Goal: Task Accomplishment & Management: Manage account settings

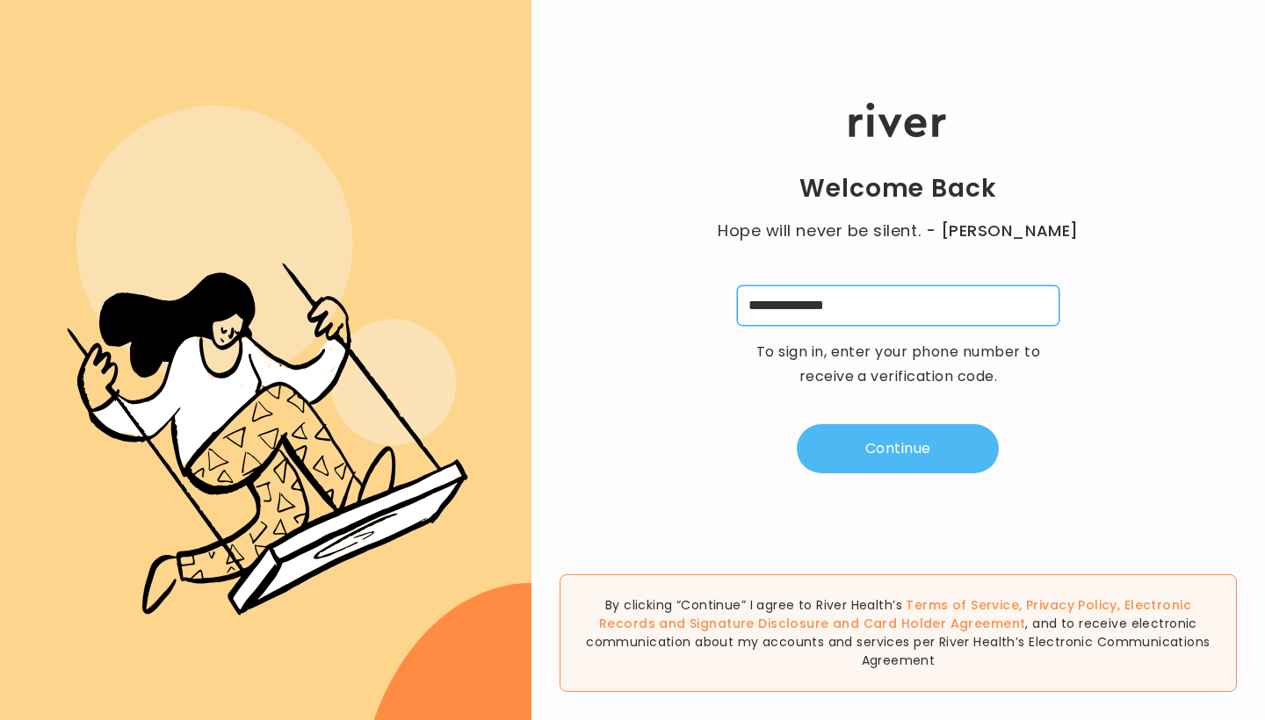
type input "**********"
click at [626, 448] on button "Continue" at bounding box center [898, 448] width 202 height 49
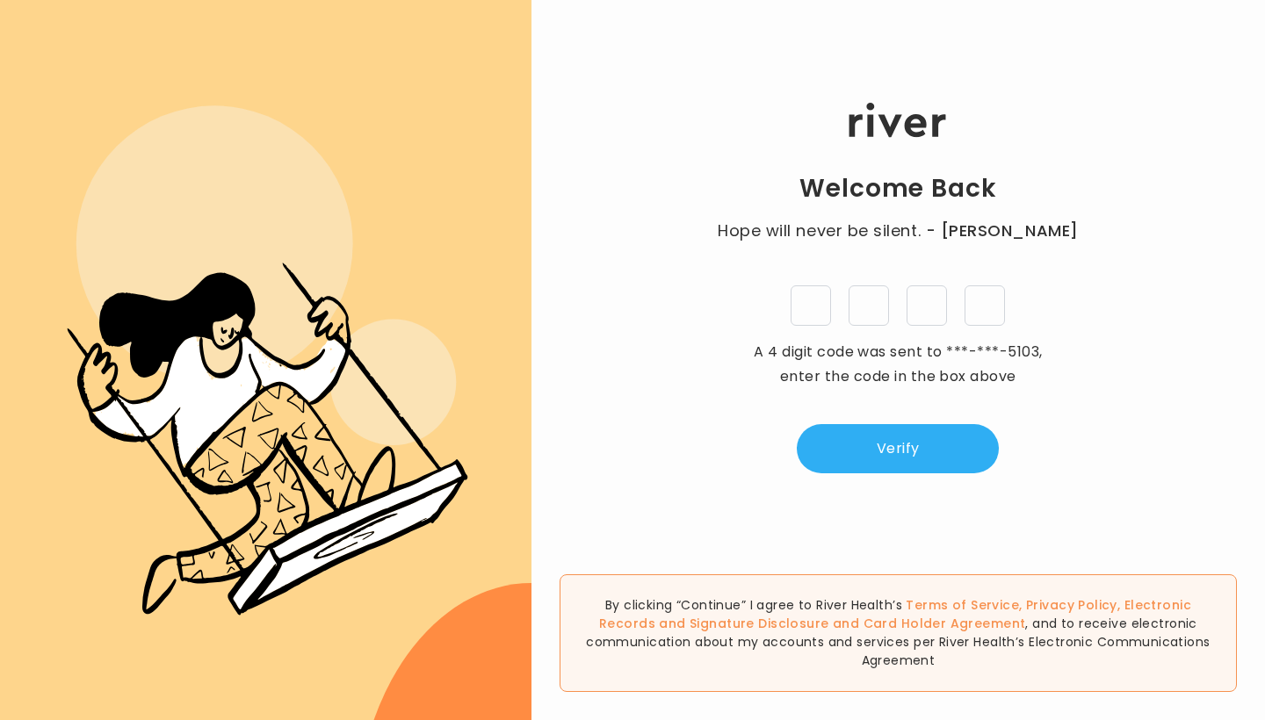
drag, startPoint x: 757, startPoint y: 249, endPoint x: 743, endPoint y: 232, distance: 21.8
click at [626, 232] on html ".cls-4{fill-rule:evenodd} Welcome Back Hope will never be silent. - [PERSON_NAM…" at bounding box center [632, 360] width 1265 height 720
click at [626, 193] on div "Welcome Back Hope will never be silent. - [PERSON_NAME] A 4 digit code was sent…" at bounding box center [897, 288] width 733 height 432
click at [626, 288] on input "tel" at bounding box center [810, 305] width 40 height 40
click at [626, 310] on html ".cls-4{fill-rule:evenodd} Welcome Back Hope will never be silent. - [PERSON_NAM…" at bounding box center [632, 360] width 1265 height 720
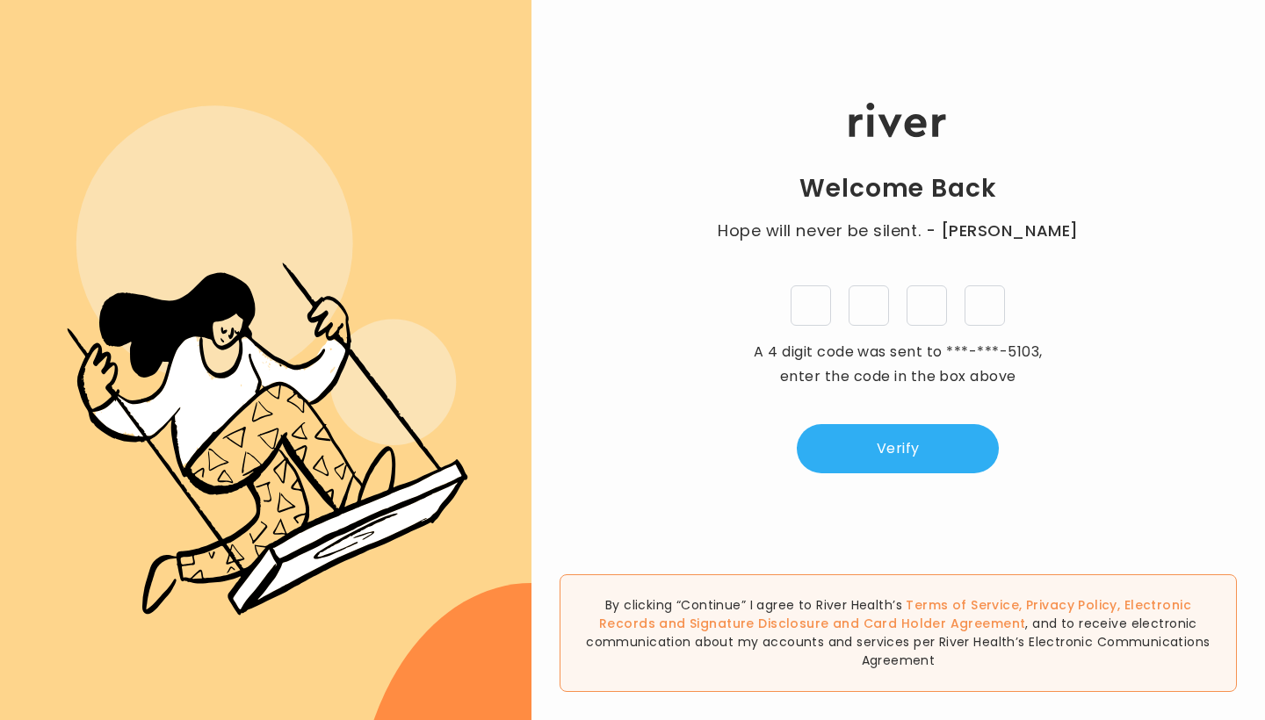
click at [626, 327] on div "Welcome Back Hope will never be silent. - [PERSON_NAME] A 4 digit code was sent…" at bounding box center [897, 288] width 733 height 432
click at [626, 312] on input "tel" at bounding box center [810, 305] width 40 height 40
type input "*"
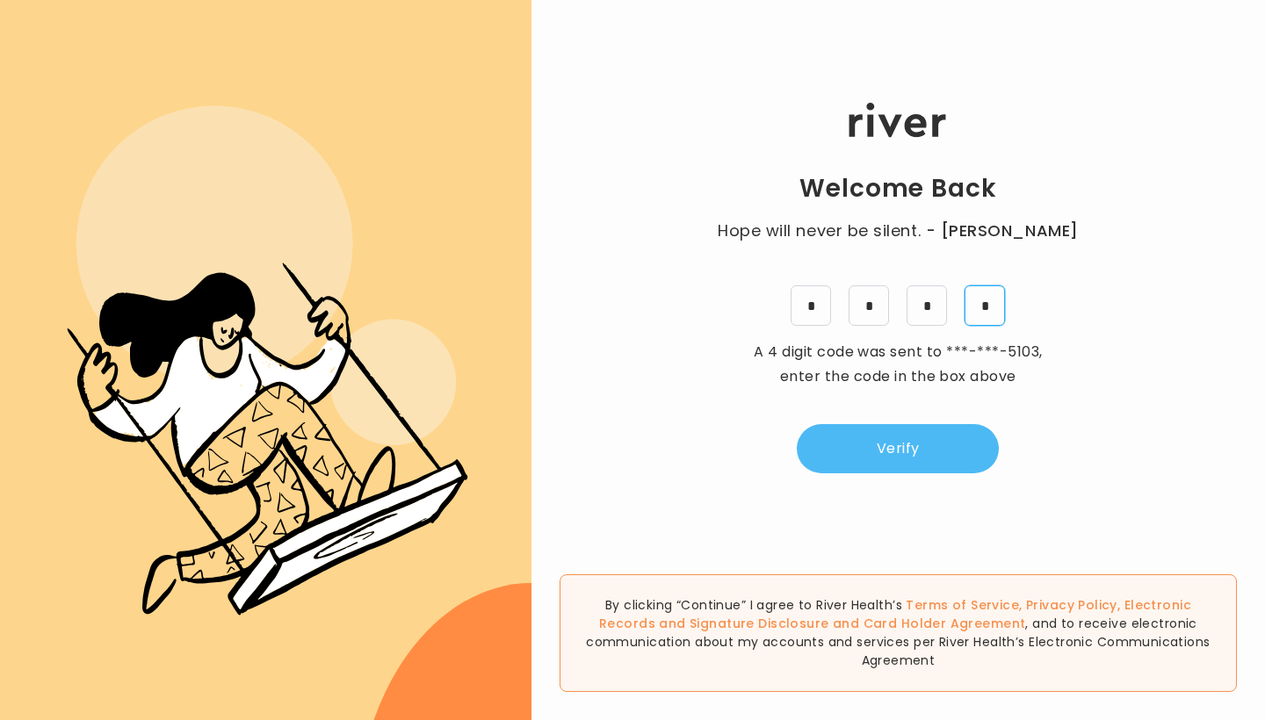
type input "*"
click at [626, 481] on div "Welcome Back Hope will never be silent. - [PERSON_NAME] * * * * A 4 digit code …" at bounding box center [897, 288] width 733 height 432
click at [626, 468] on button "Verify" at bounding box center [898, 448] width 202 height 49
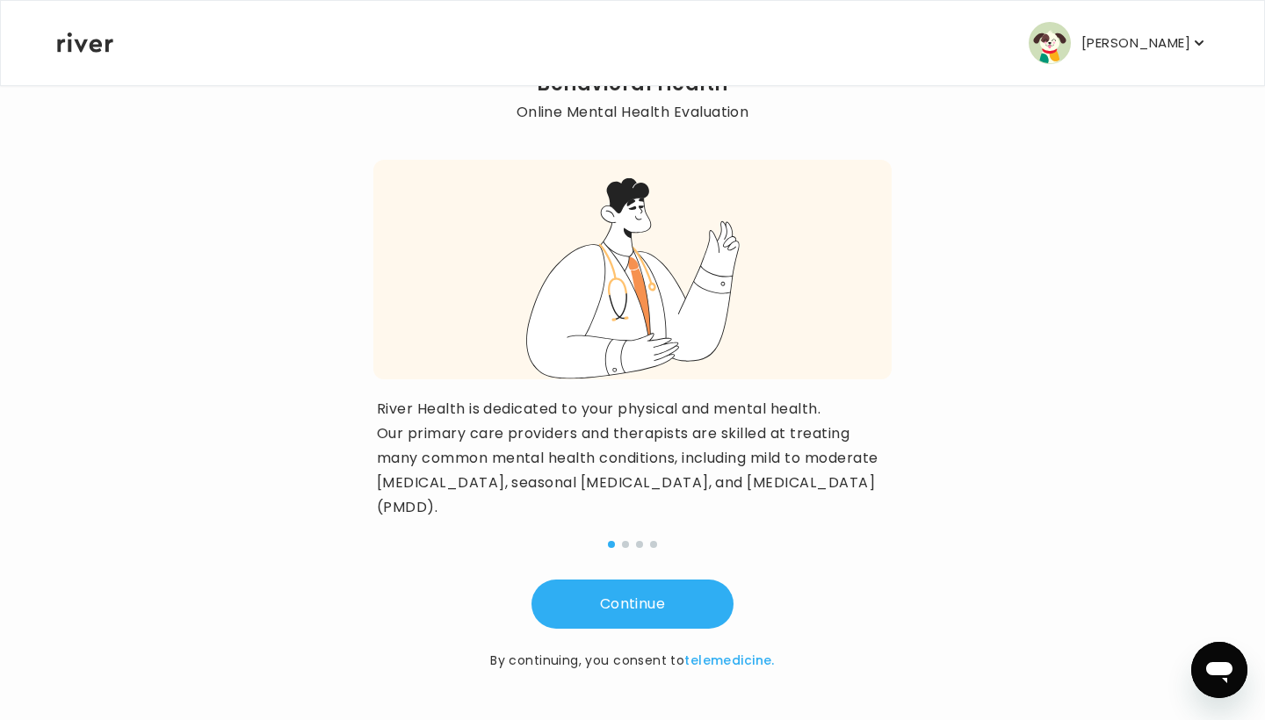
scroll to position [104, 0]
click at [626, 604] on button "Continue" at bounding box center [632, 604] width 202 height 49
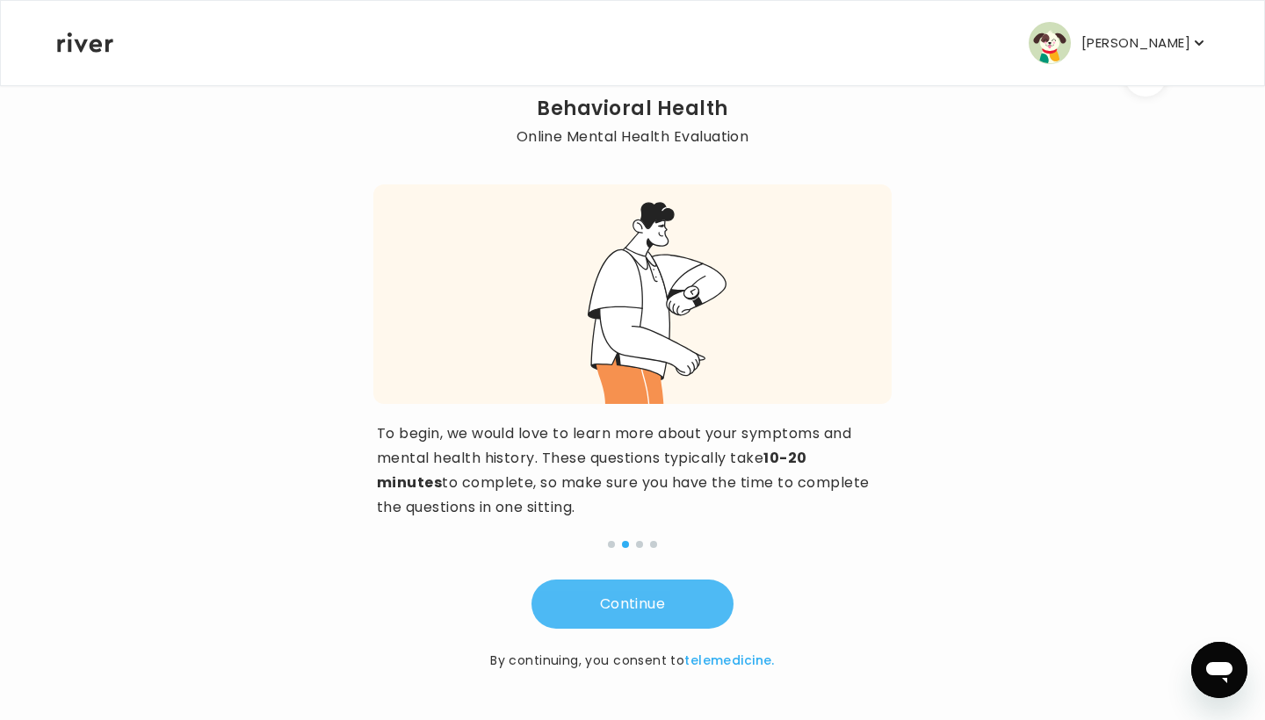
click at [626, 604] on button "Continue" at bounding box center [632, 604] width 202 height 49
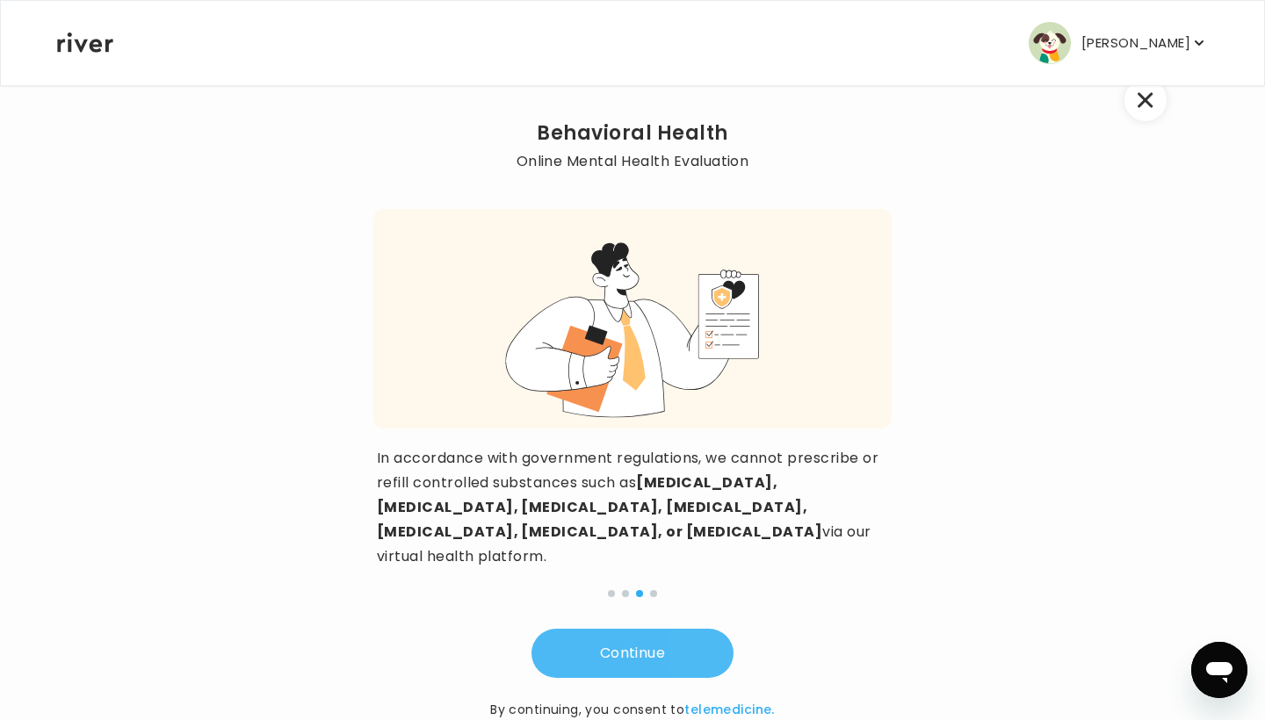
click at [626, 629] on button "Continue" at bounding box center [632, 653] width 202 height 49
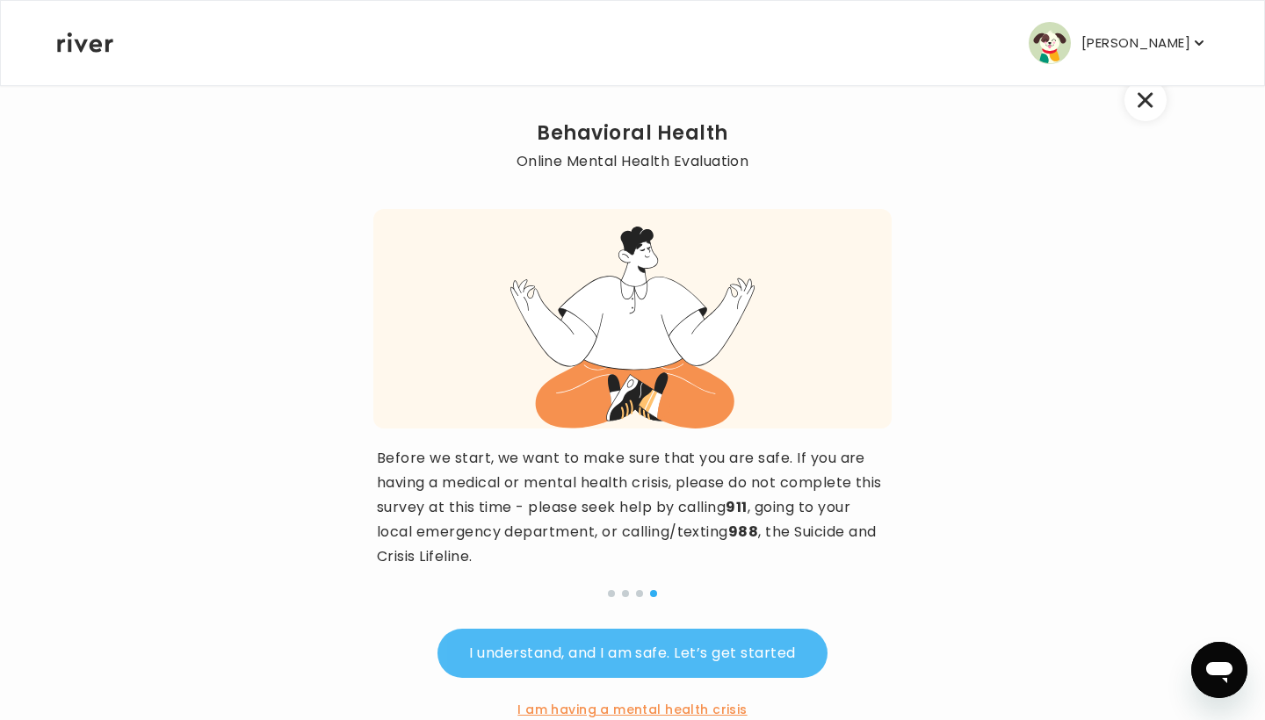
click at [626, 635] on button "I understand, and I am safe. Let’s get started" at bounding box center [631, 653] width 389 height 49
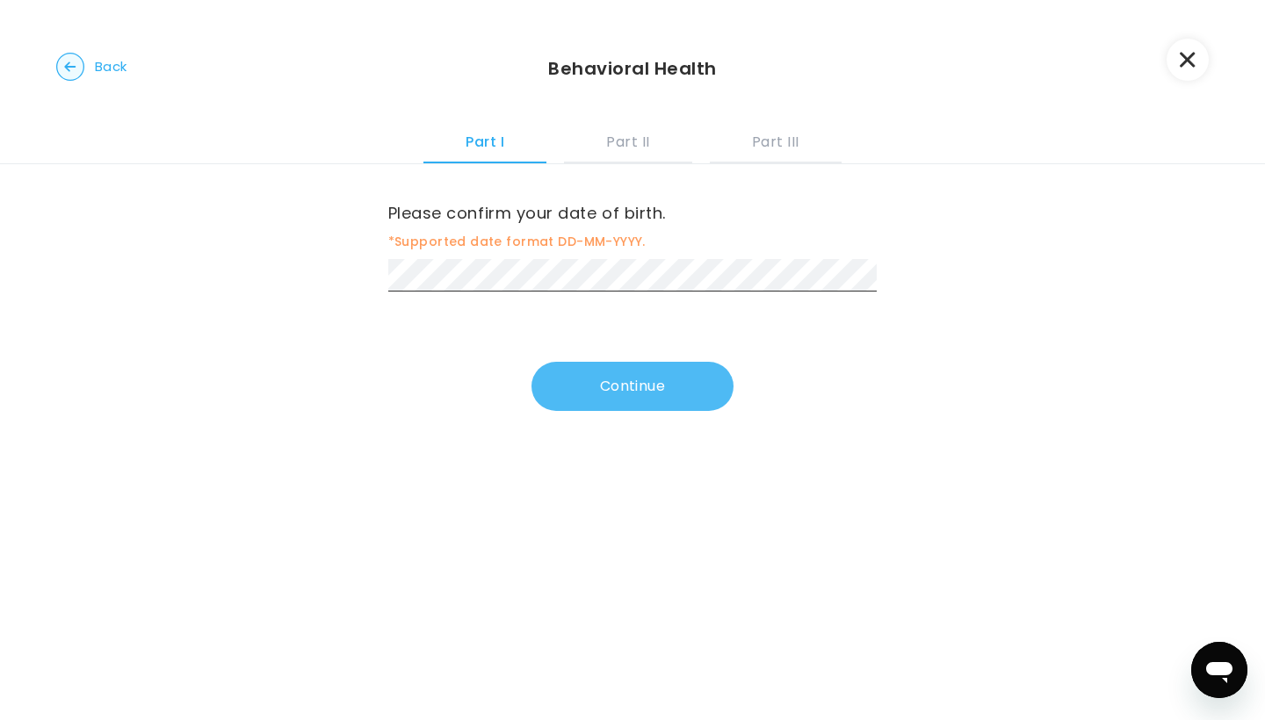
click at [626, 380] on button "Continue" at bounding box center [632, 386] width 202 height 49
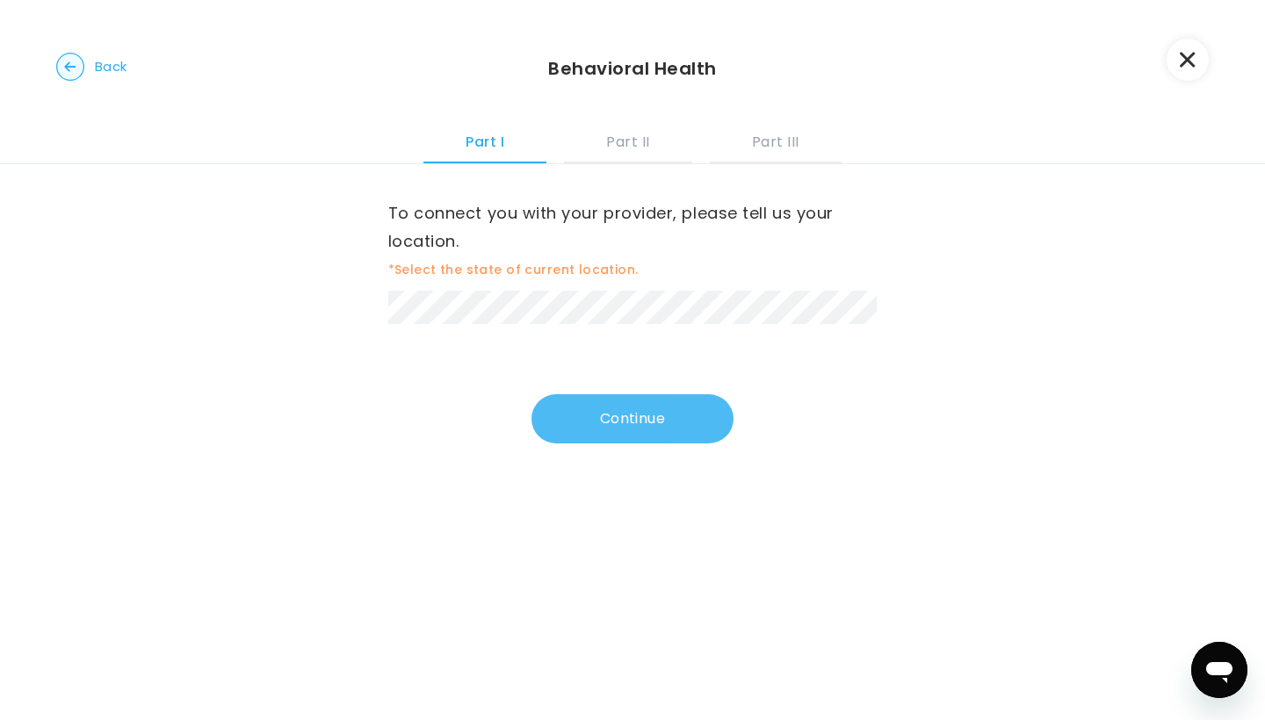
click at [583, 422] on button "Continue" at bounding box center [632, 418] width 202 height 49
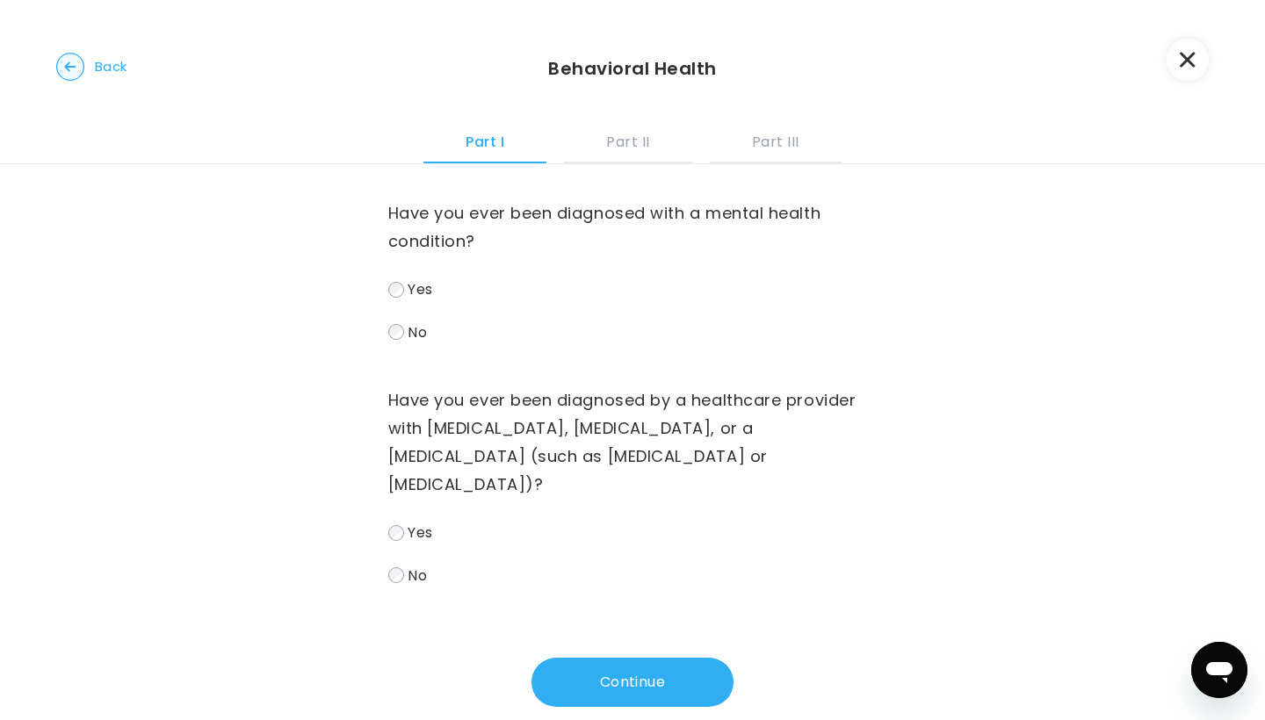
click at [442, 291] on label "Yes" at bounding box center [632, 289] width 489 height 25
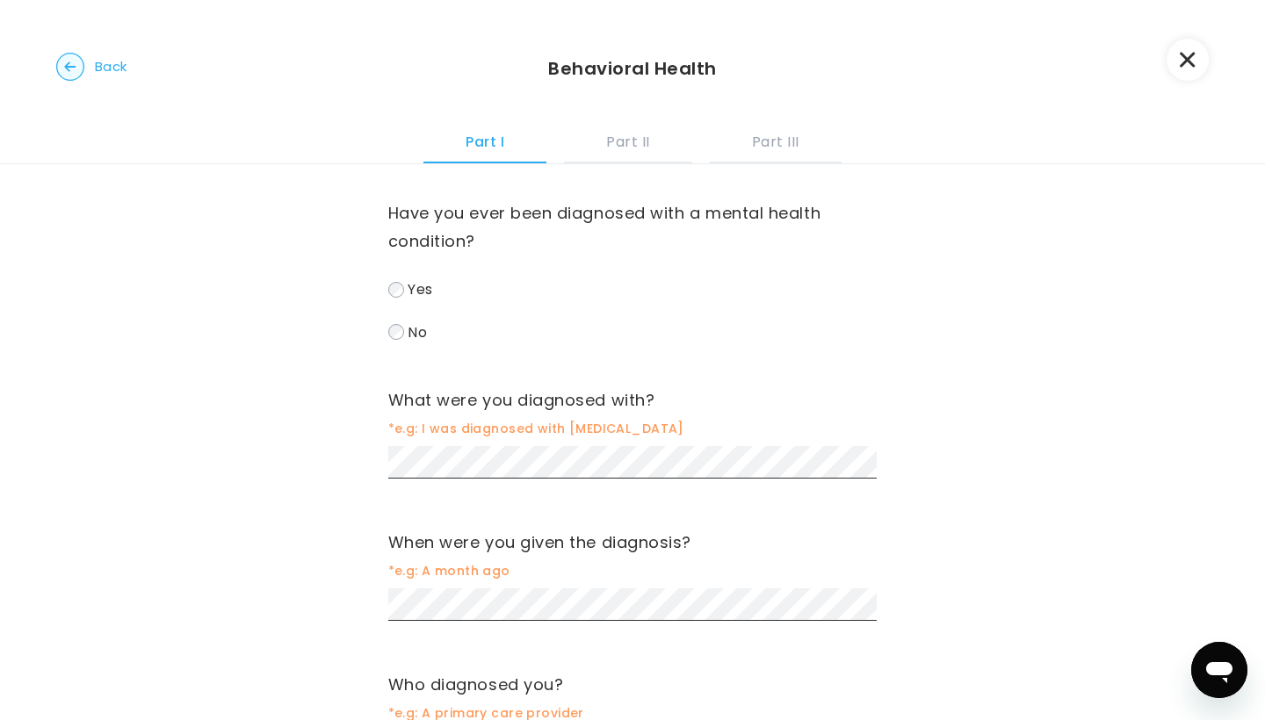
drag, startPoint x: 727, startPoint y: 19, endPoint x: 1168, endPoint y: 54, distance: 442.3
click at [626, 54] on button "button" at bounding box center [1187, 60] width 42 height 42
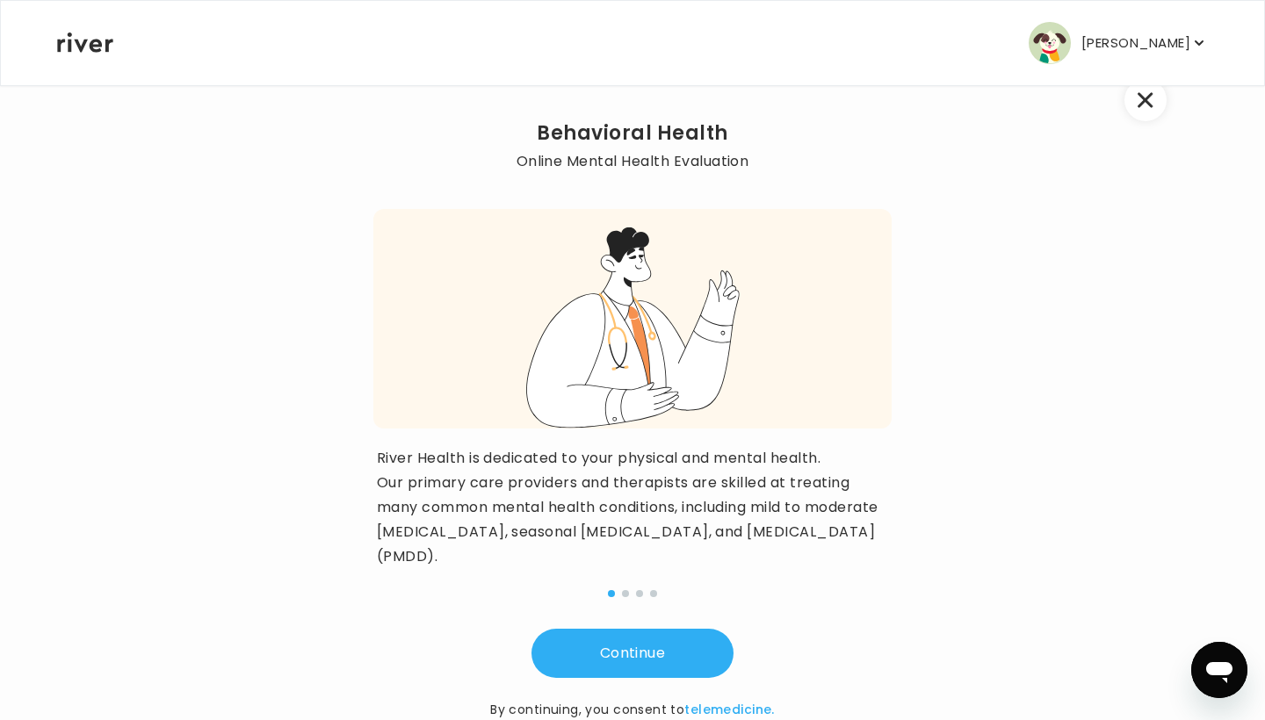
click at [626, 94] on button "button" at bounding box center [1145, 100] width 42 height 42
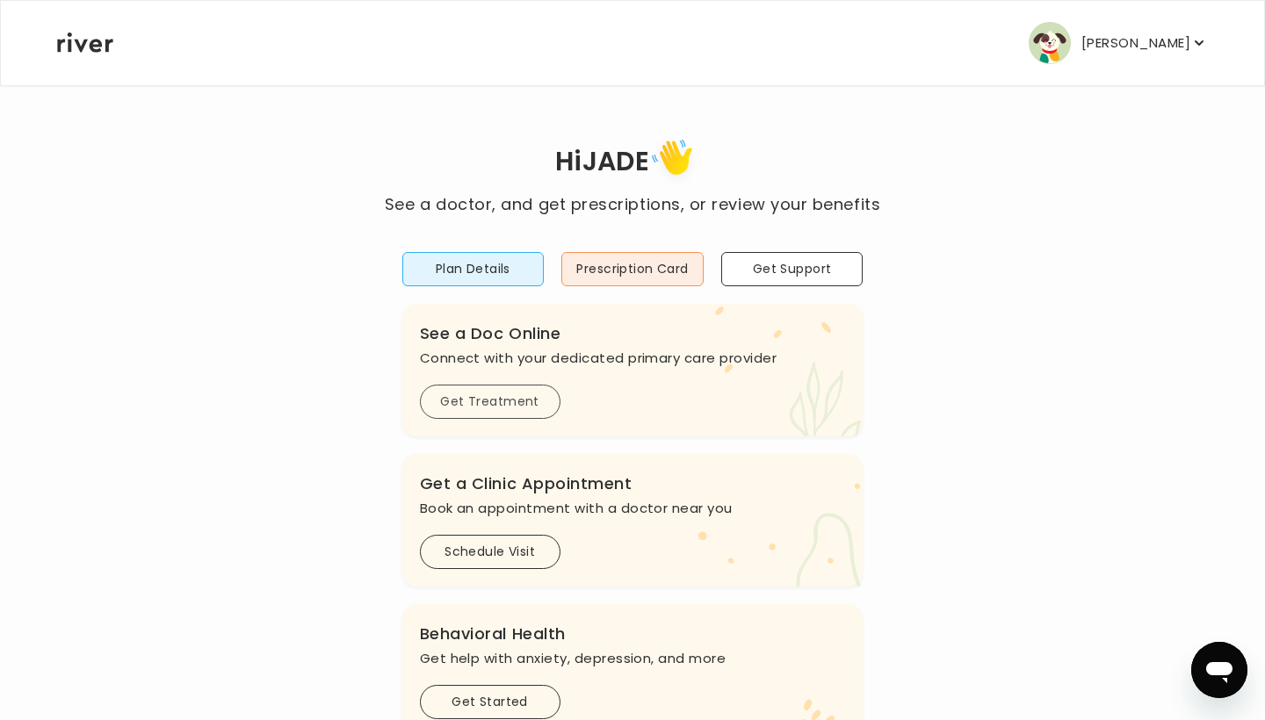
click at [505, 413] on button "Get Treatment" at bounding box center [490, 402] width 141 height 34
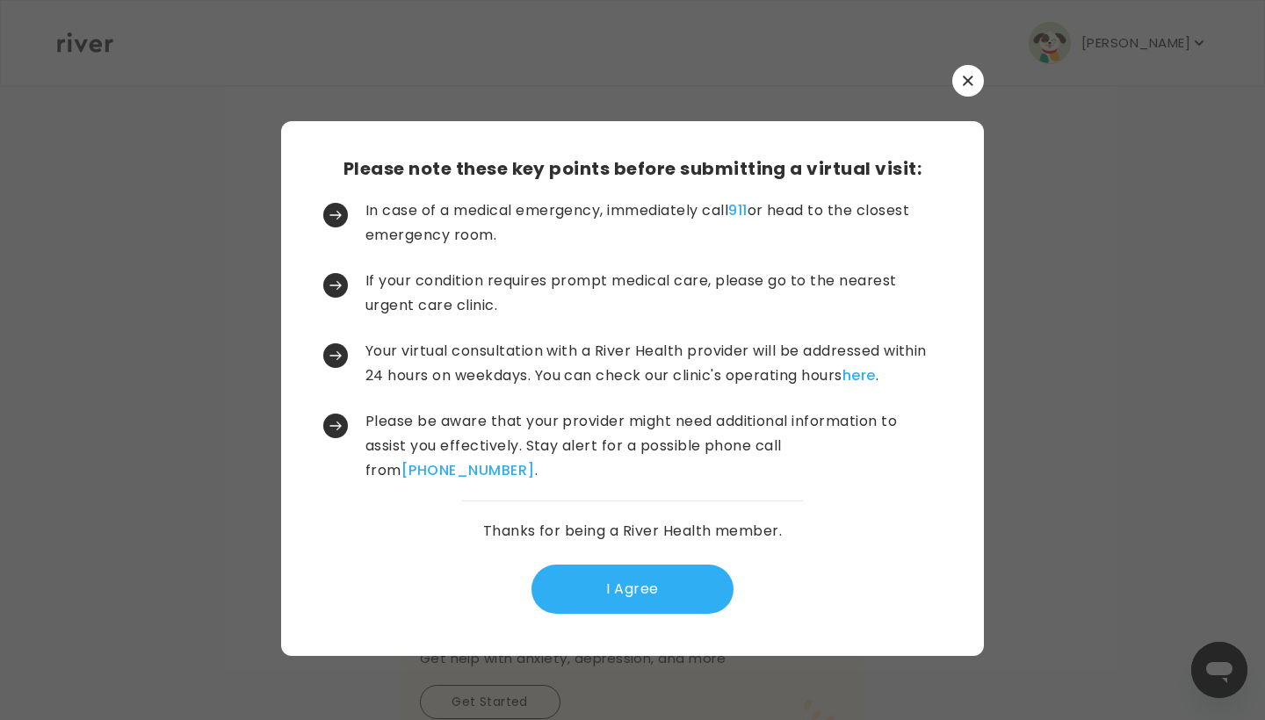
click at [626, 80] on button "button" at bounding box center [968, 81] width 32 height 32
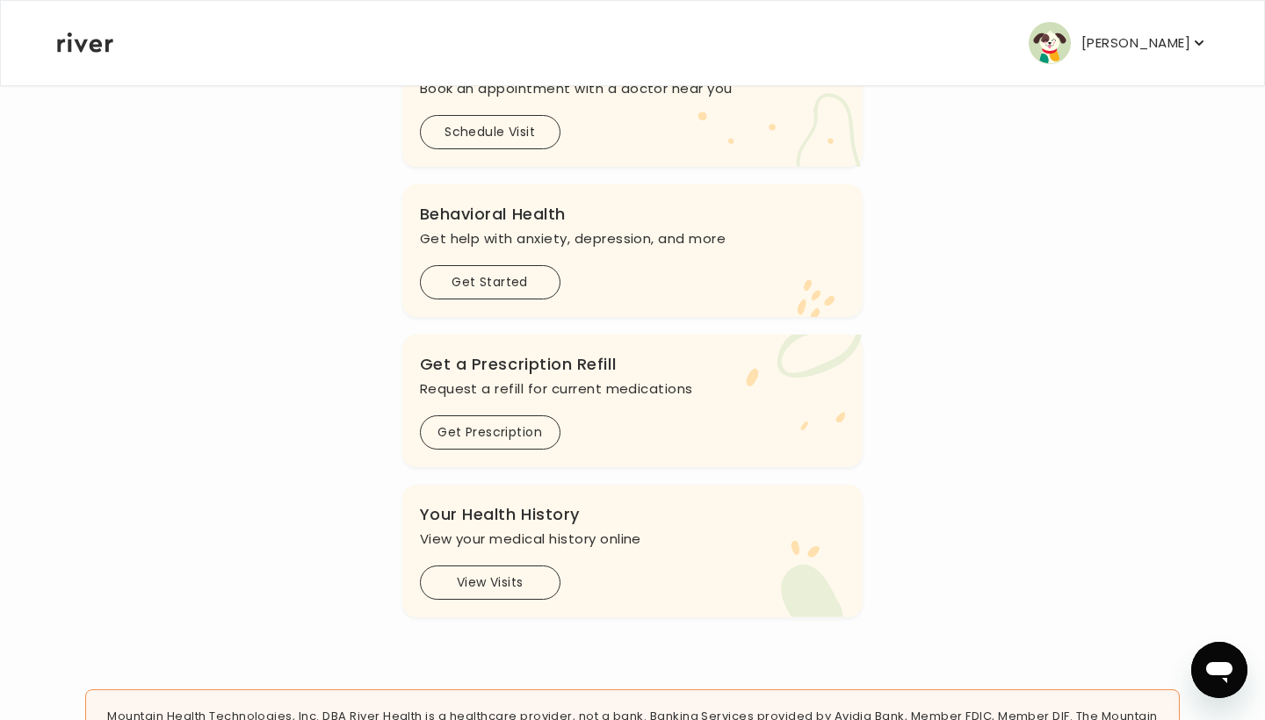
scroll to position [411, 0]
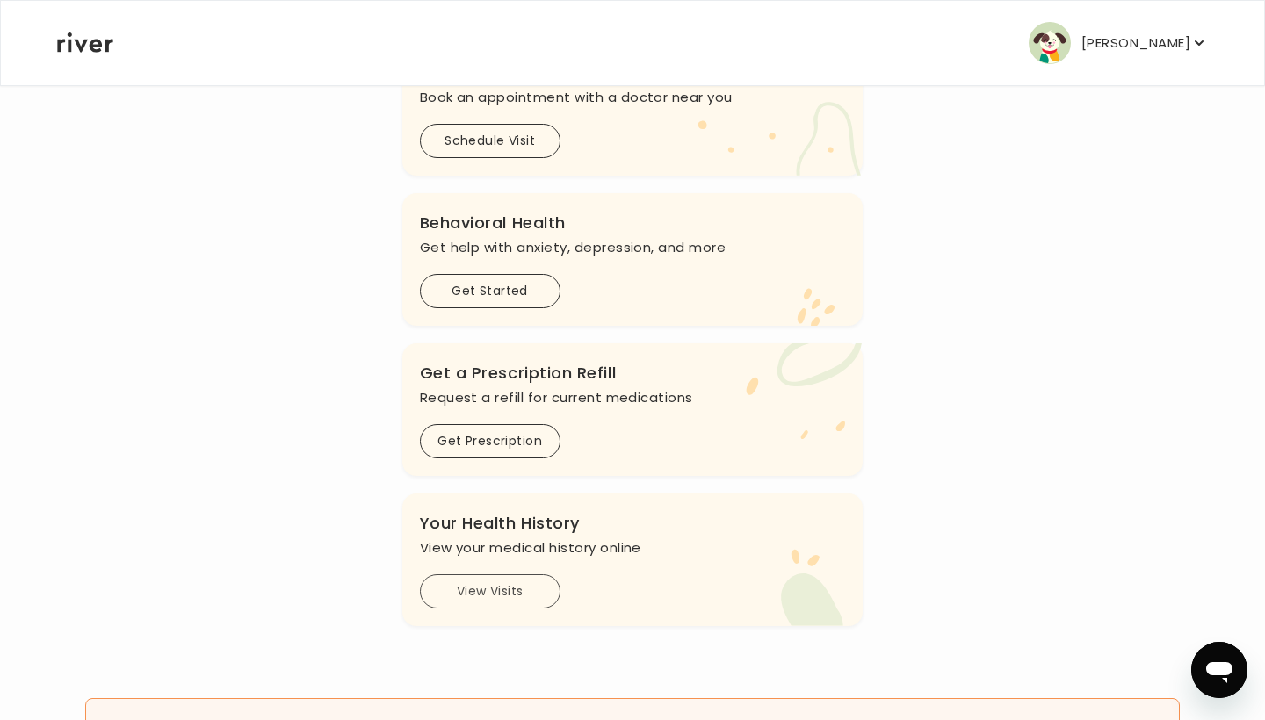
click at [439, 587] on button "View Visits" at bounding box center [490, 591] width 141 height 34
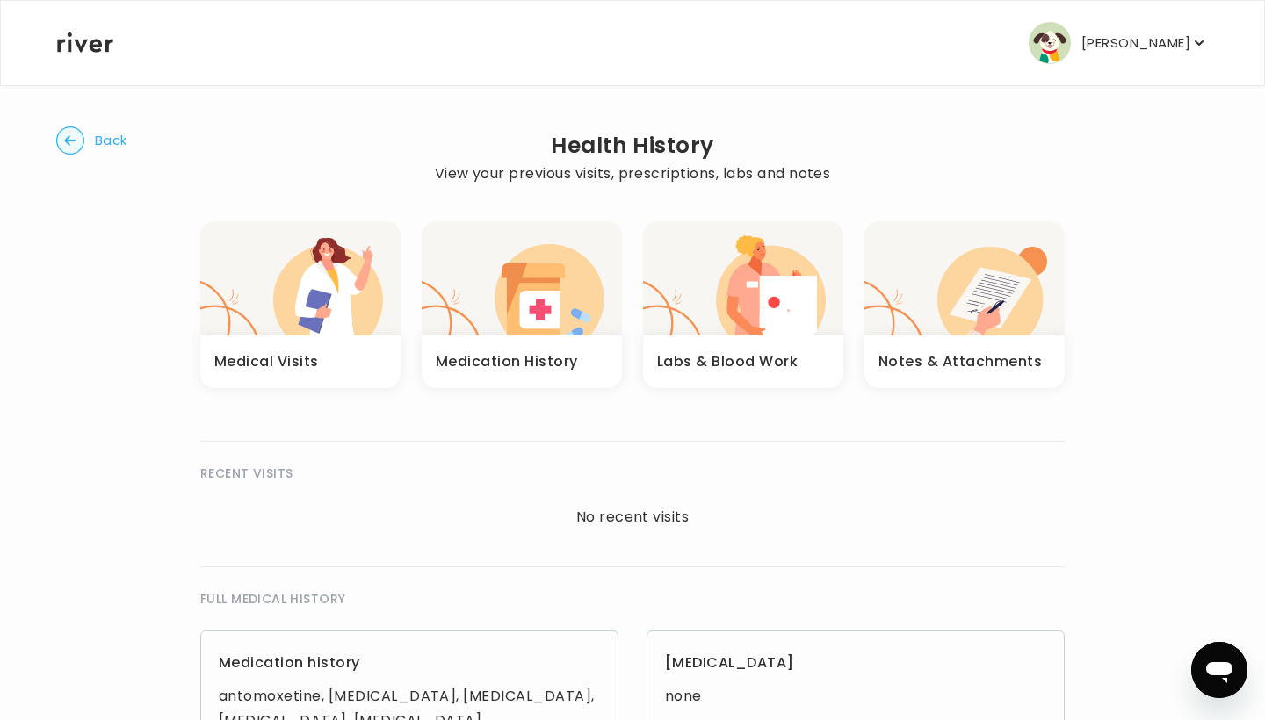
click at [68, 142] on icon "button" at bounding box center [69, 140] width 11 height 10
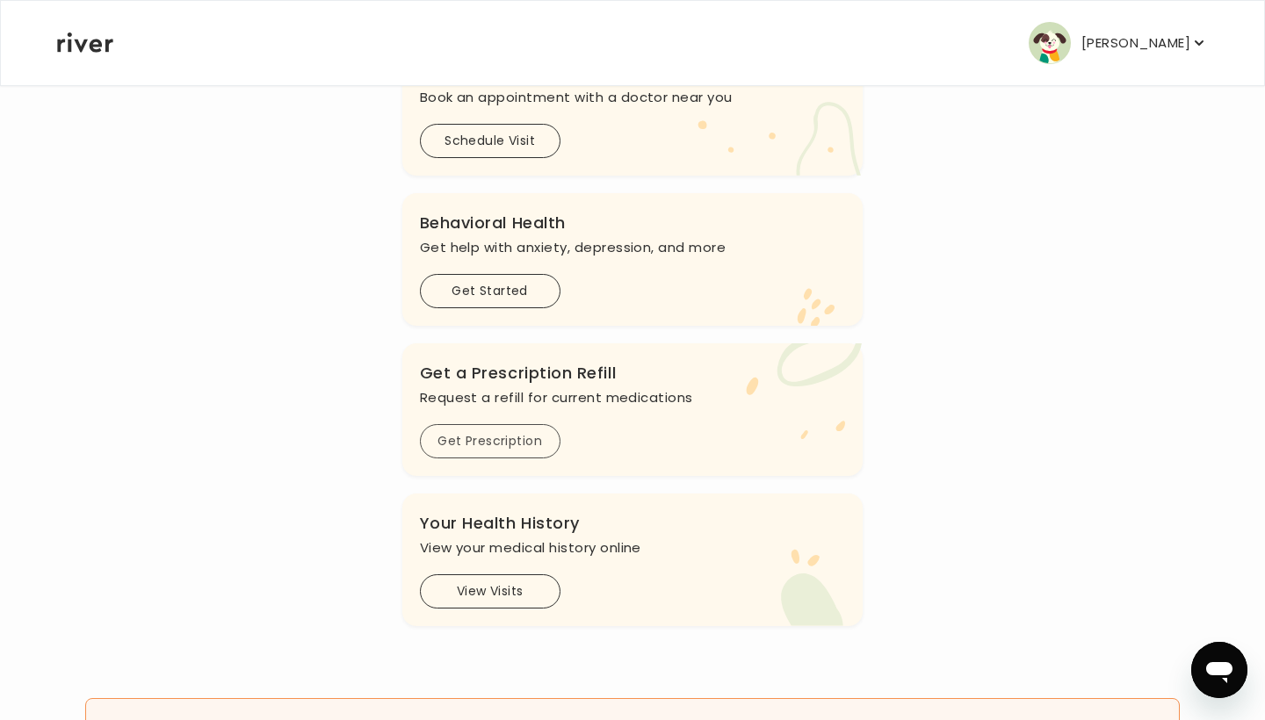
click at [538, 439] on button "Get Prescription" at bounding box center [490, 441] width 141 height 34
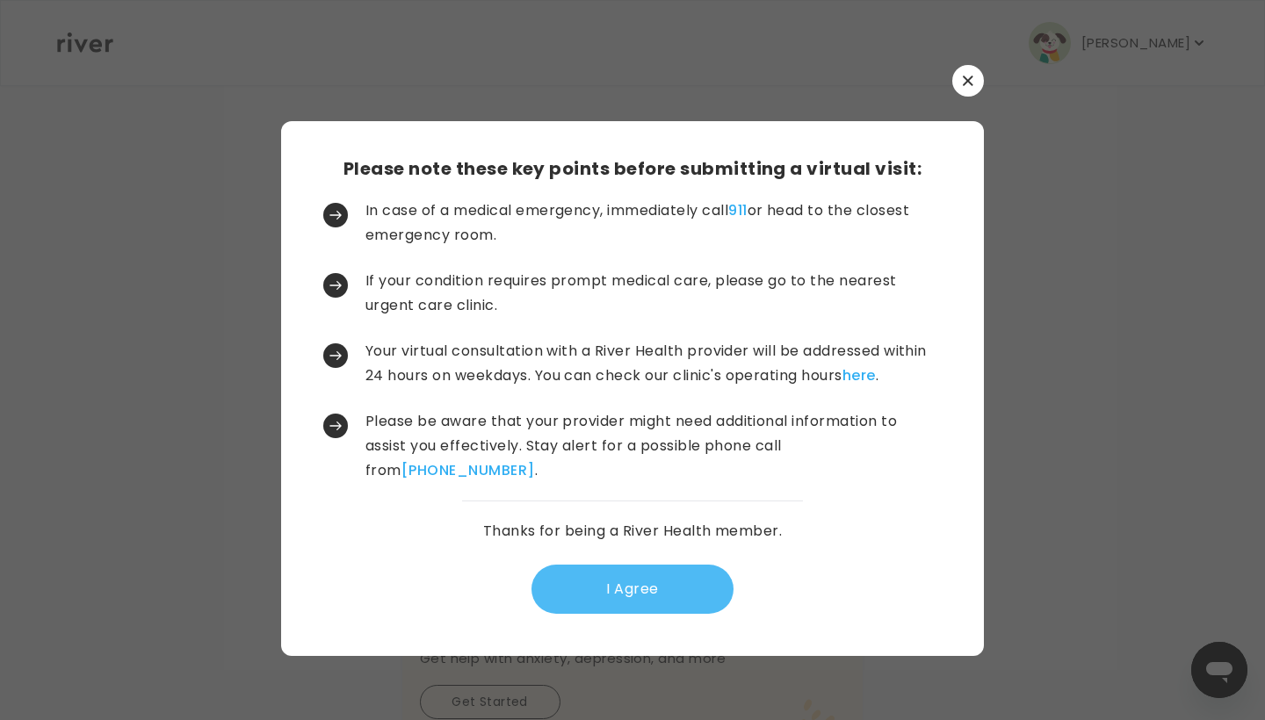
click at [625, 586] on button "I Agree" at bounding box center [632, 589] width 202 height 49
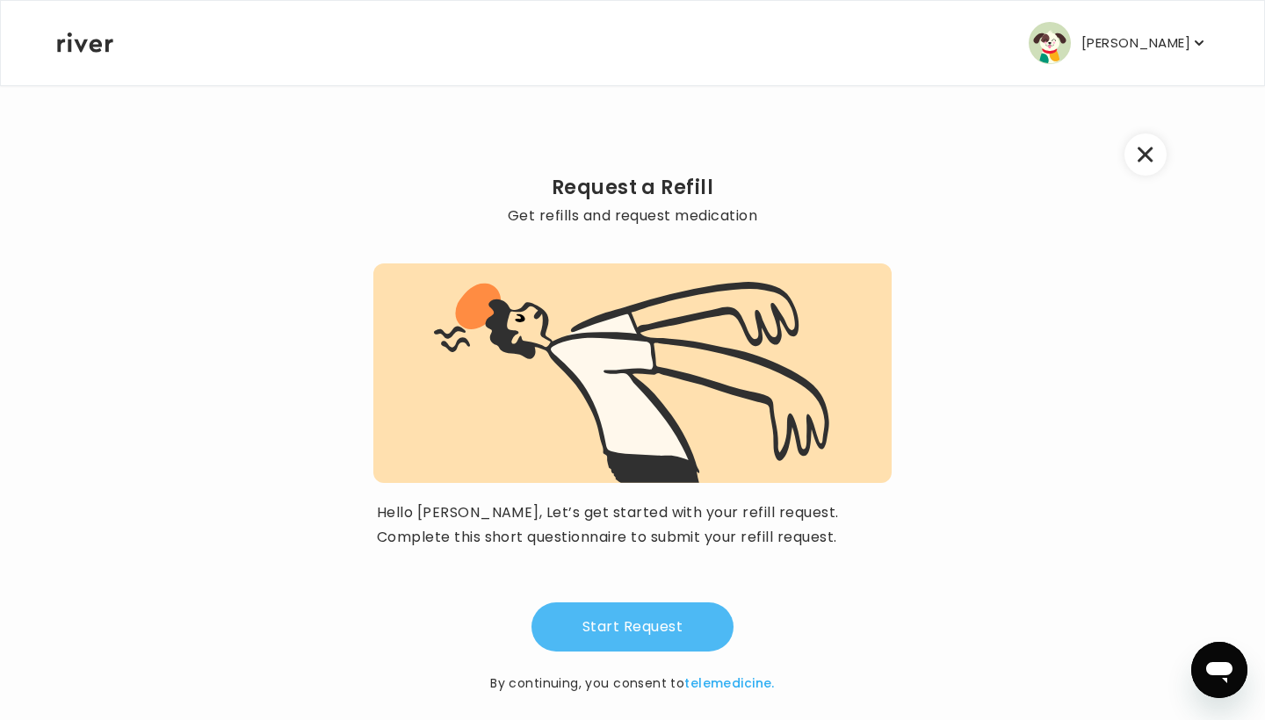
click at [617, 626] on button "Start Request" at bounding box center [632, 627] width 202 height 49
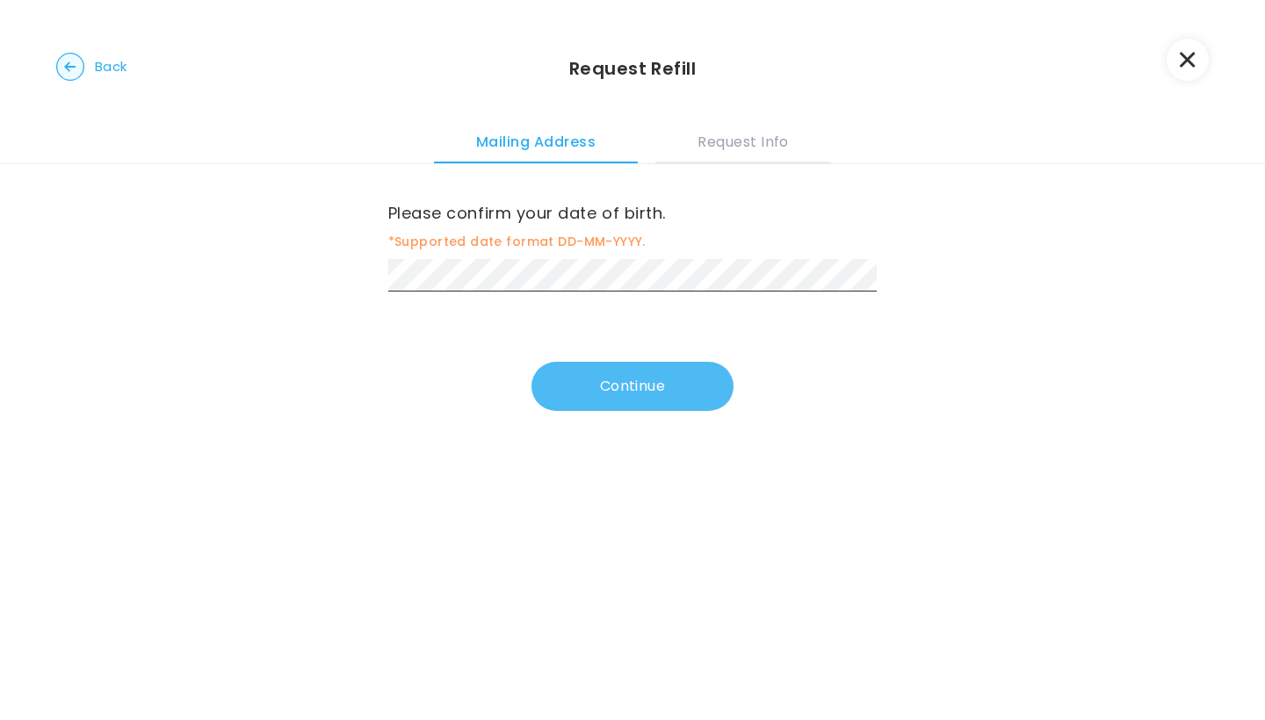
click at [626, 409] on button "Continue" at bounding box center [632, 386] width 202 height 49
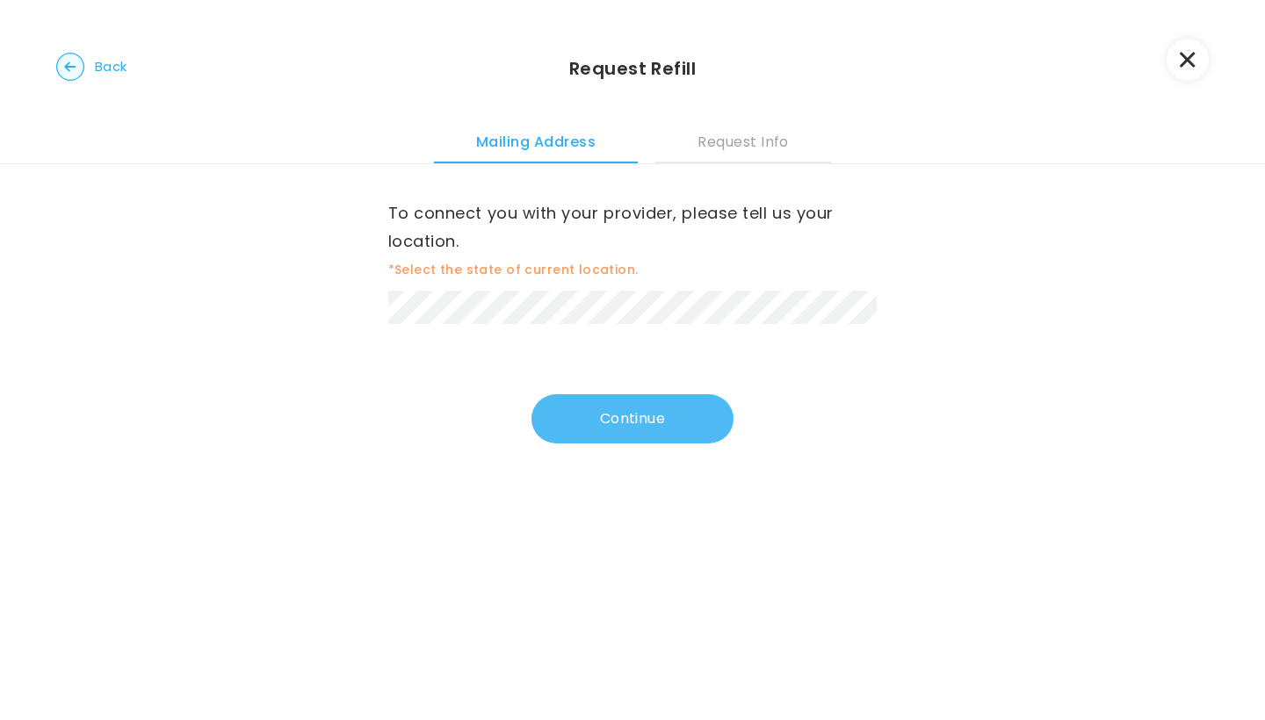
click at [626, 423] on button "Continue" at bounding box center [632, 418] width 202 height 49
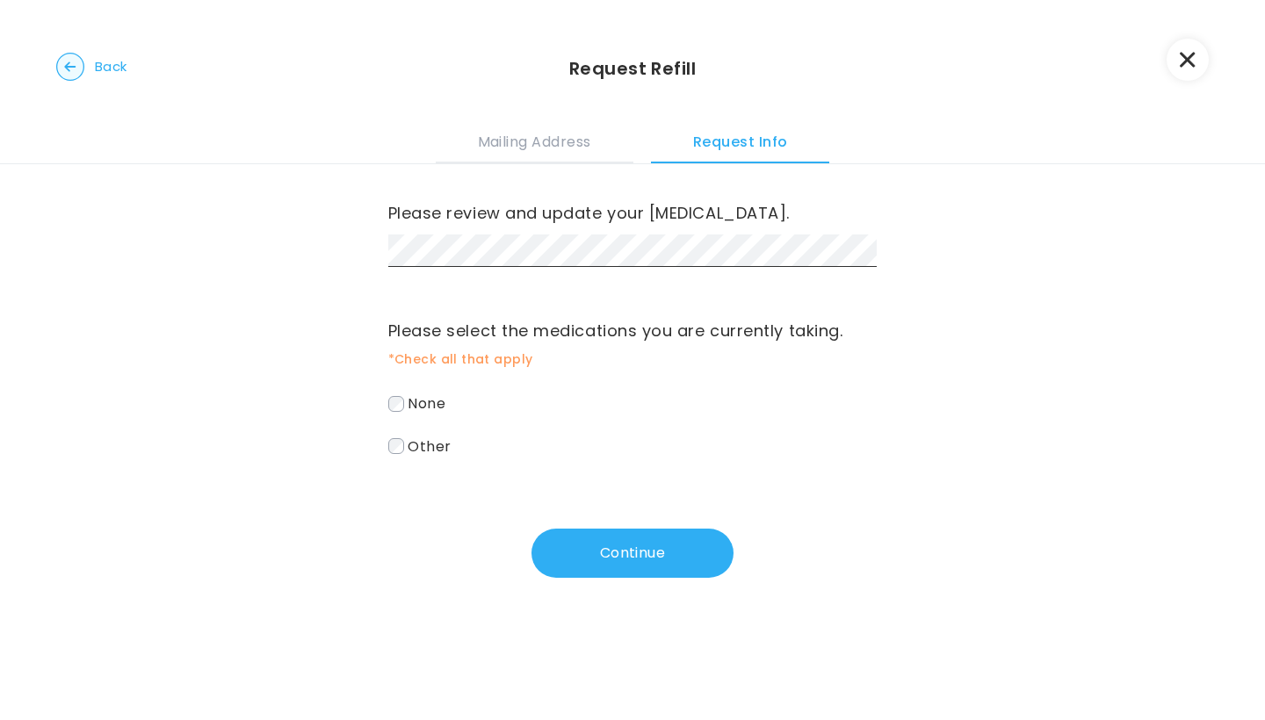
click at [473, 399] on label "None" at bounding box center [632, 403] width 489 height 25
click at [433, 443] on span "Other" at bounding box center [429, 446] width 43 height 20
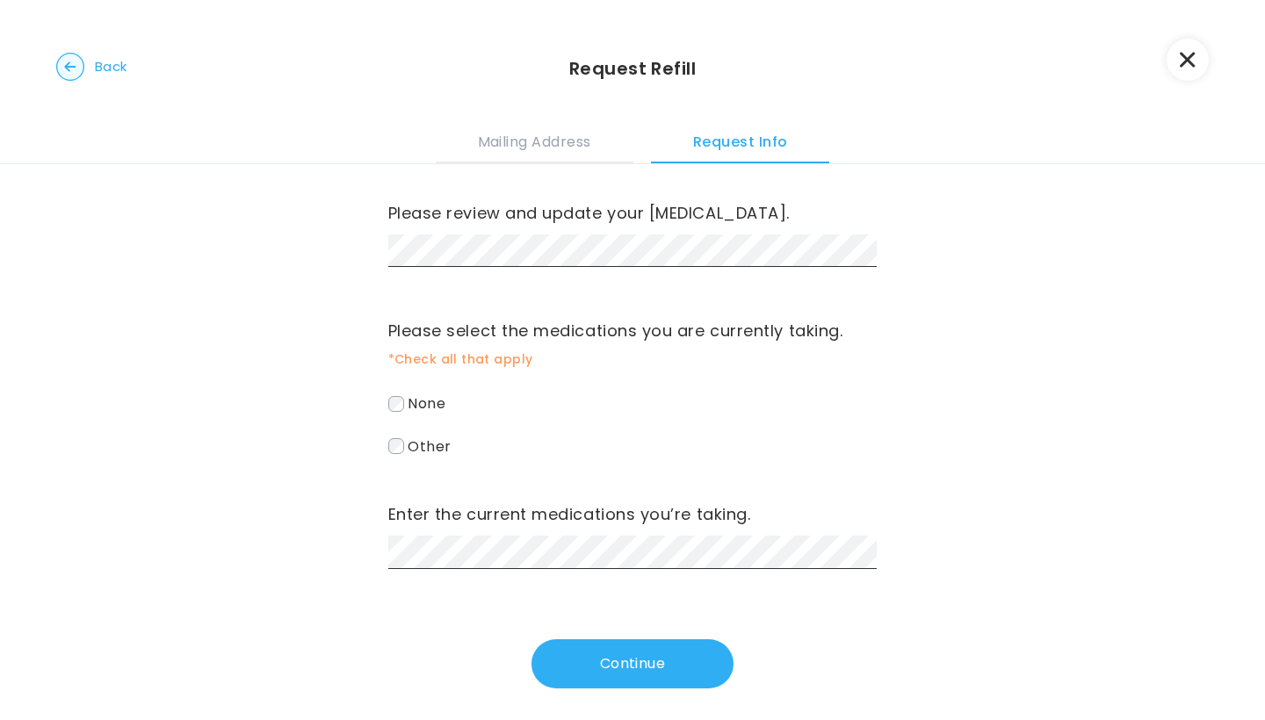
click at [626, 62] on button "button" at bounding box center [1187, 60] width 42 height 42
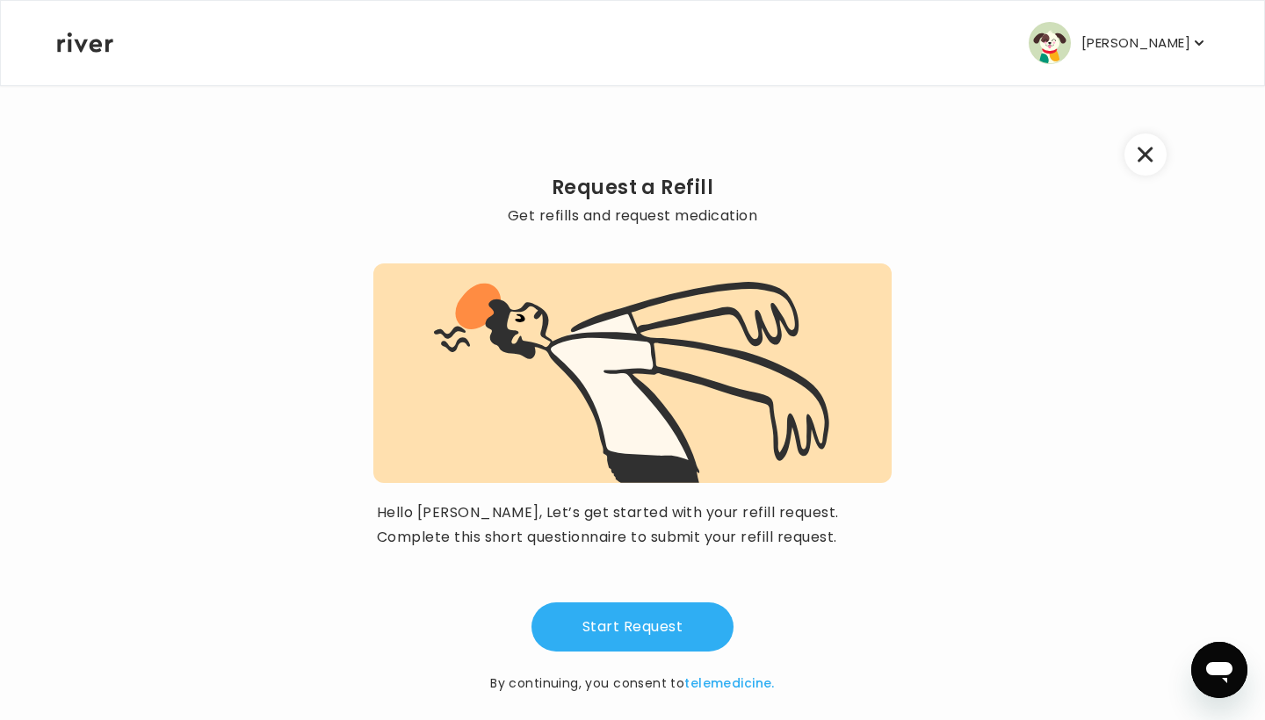
click at [626, 151] on icon "button" at bounding box center [1144, 155] width 15 height 15
click at [626, 162] on div "Request a Refill Get refills and request medication Hello [PERSON_NAME], Let’s …" at bounding box center [632, 413] width 1152 height 659
click at [626, 159] on icon "button" at bounding box center [1144, 155] width 15 height 15
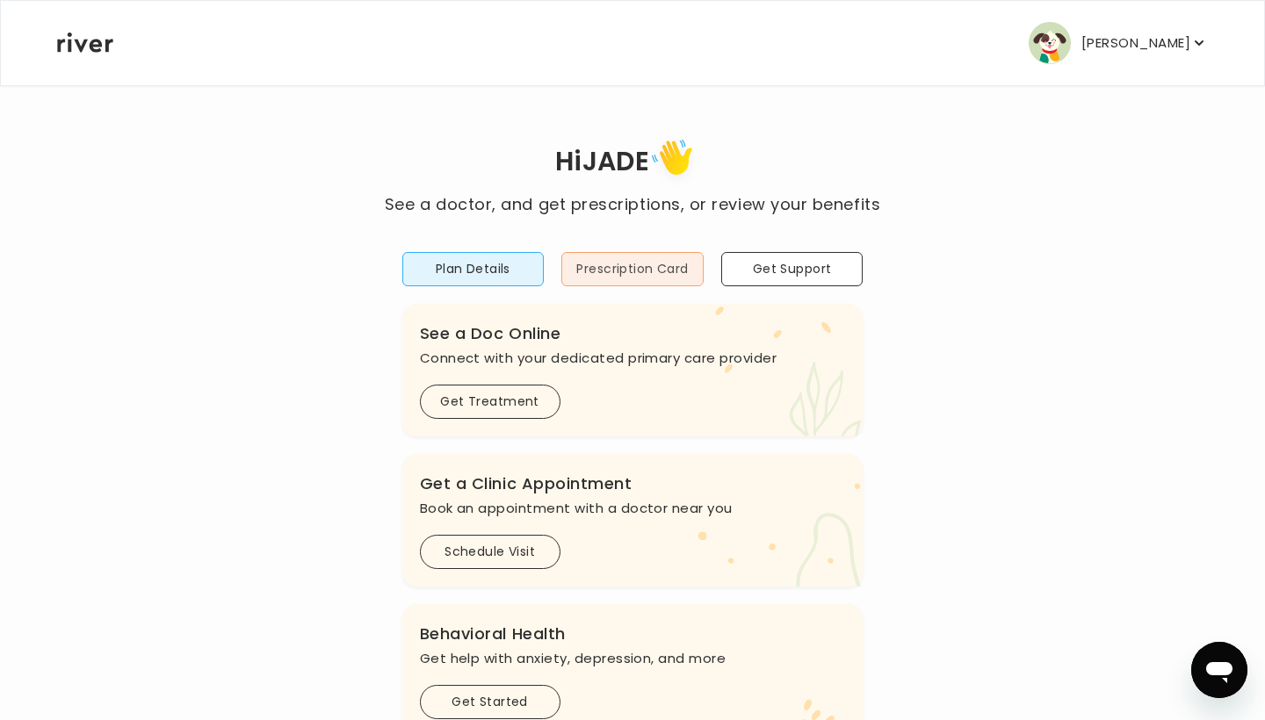
click at [626, 283] on button "Prescription Card" at bounding box center [632, 269] width 142 height 34
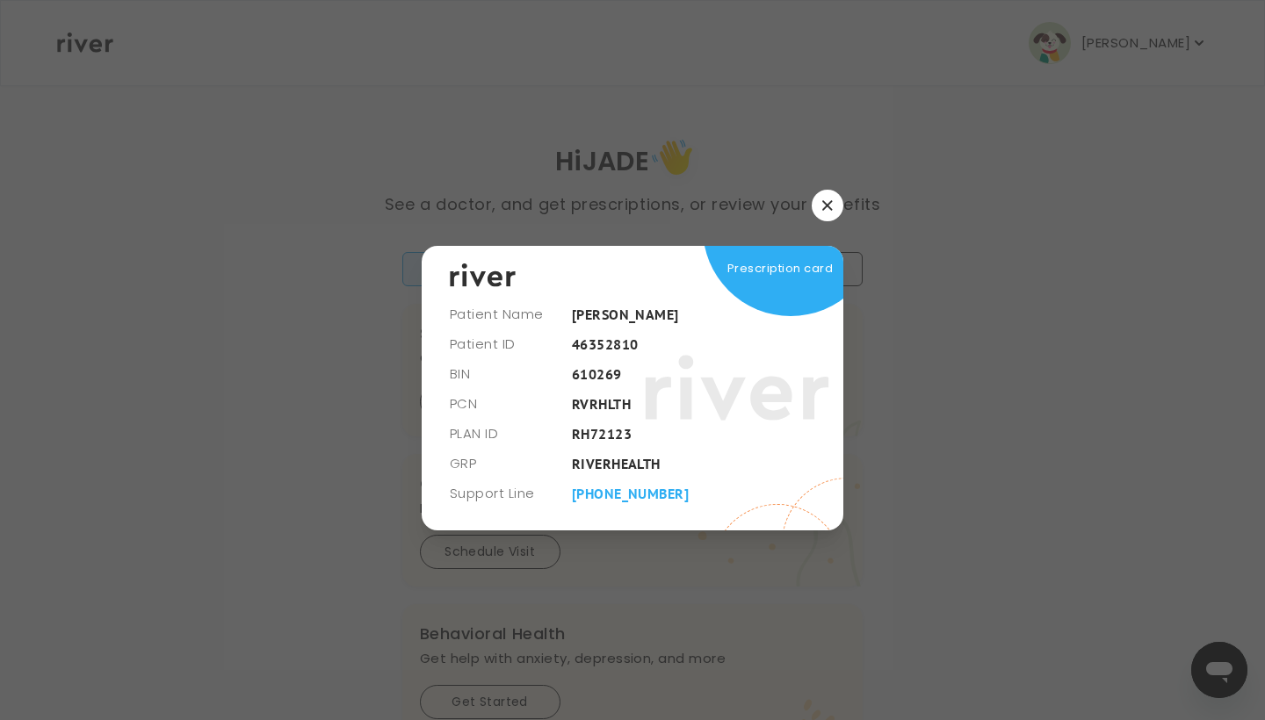
click at [626, 198] on button "button" at bounding box center [828, 206] width 32 height 32
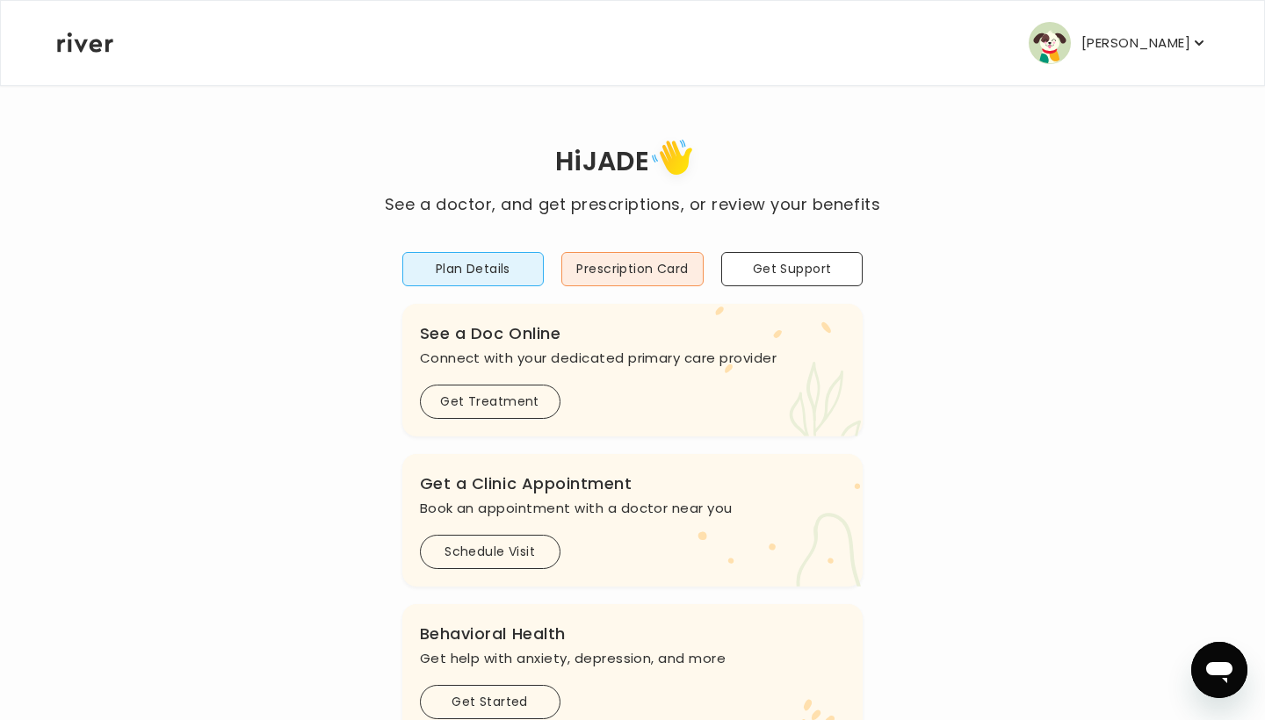
click at [626, 40] on p "[PERSON_NAME]" at bounding box center [1135, 43] width 109 height 25
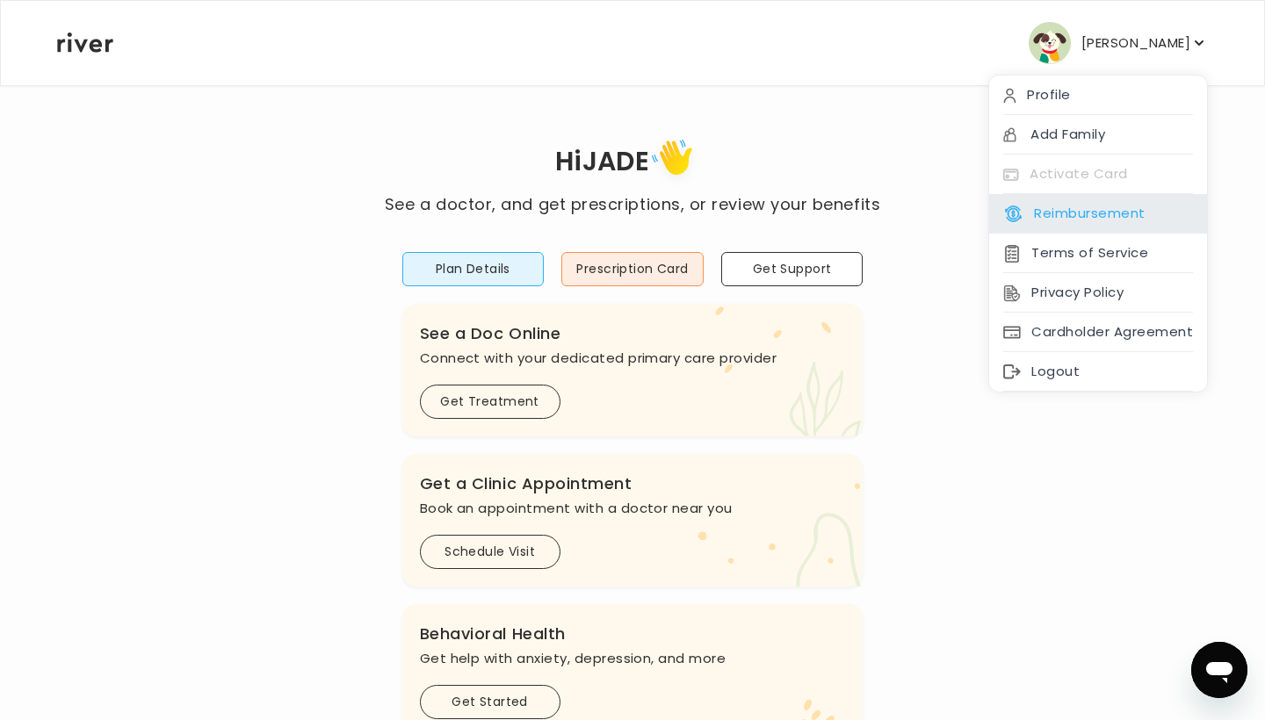
click at [626, 201] on button "Reimbursement" at bounding box center [1073, 213] width 141 height 25
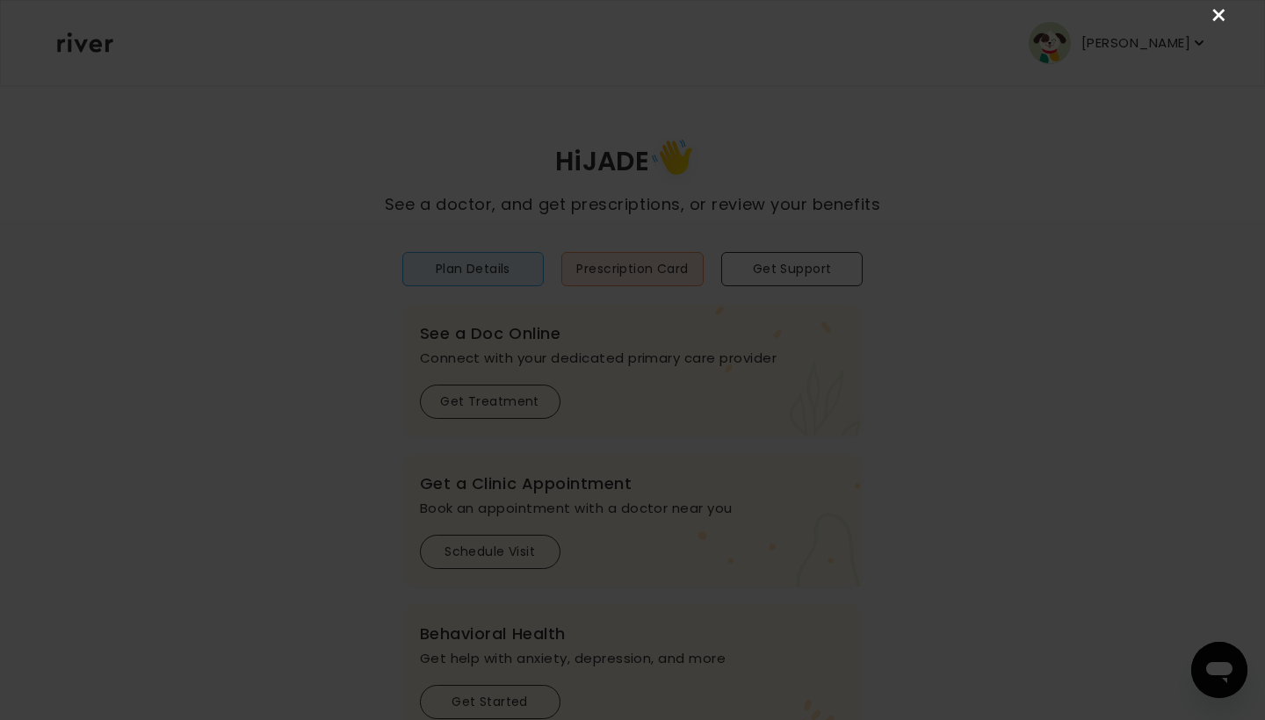
click at [626, 10] on link "×" at bounding box center [1219, 15] width 21 height 21
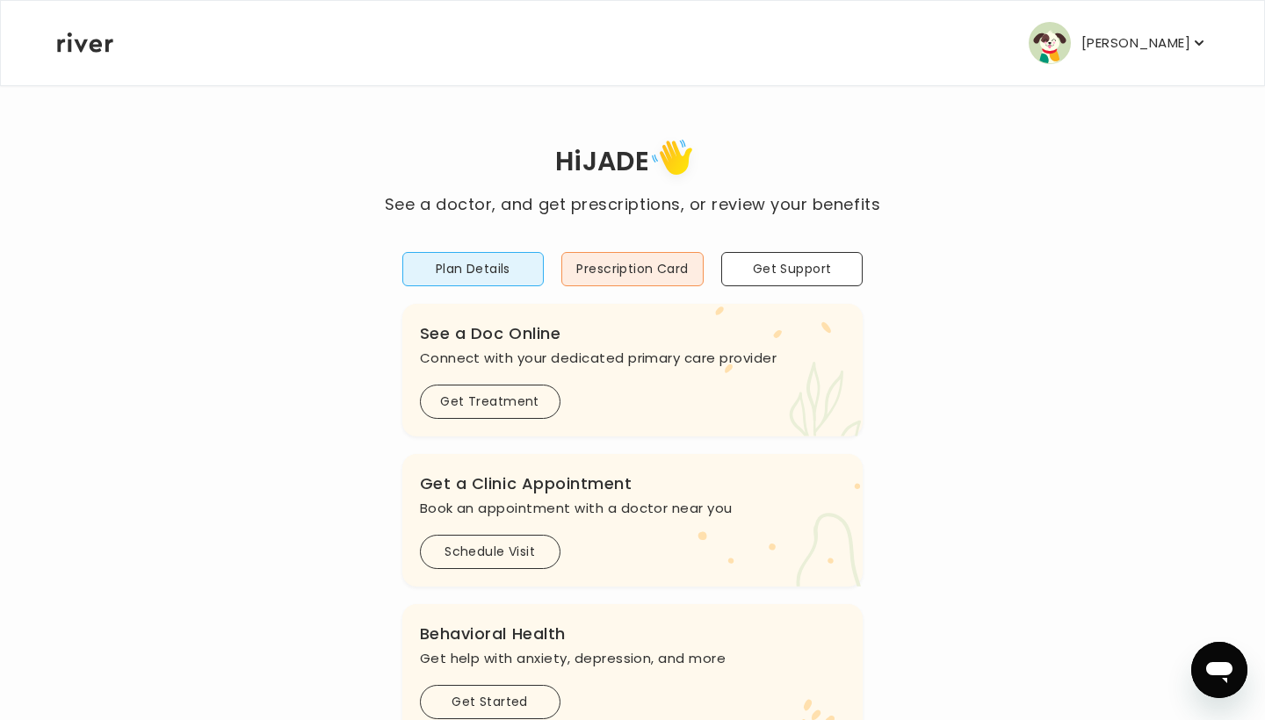
click at [626, 31] on p "[PERSON_NAME]" at bounding box center [1135, 43] width 109 height 25
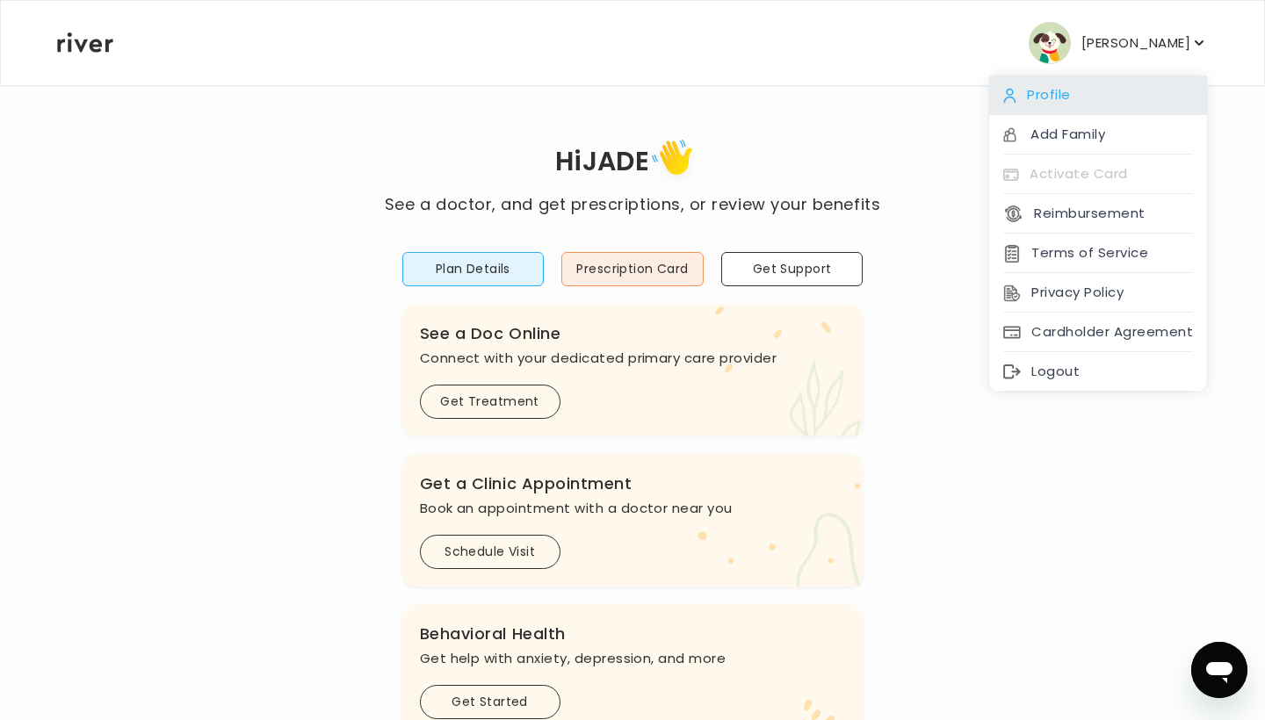
click at [626, 98] on div "Profile" at bounding box center [1098, 96] width 218 height 40
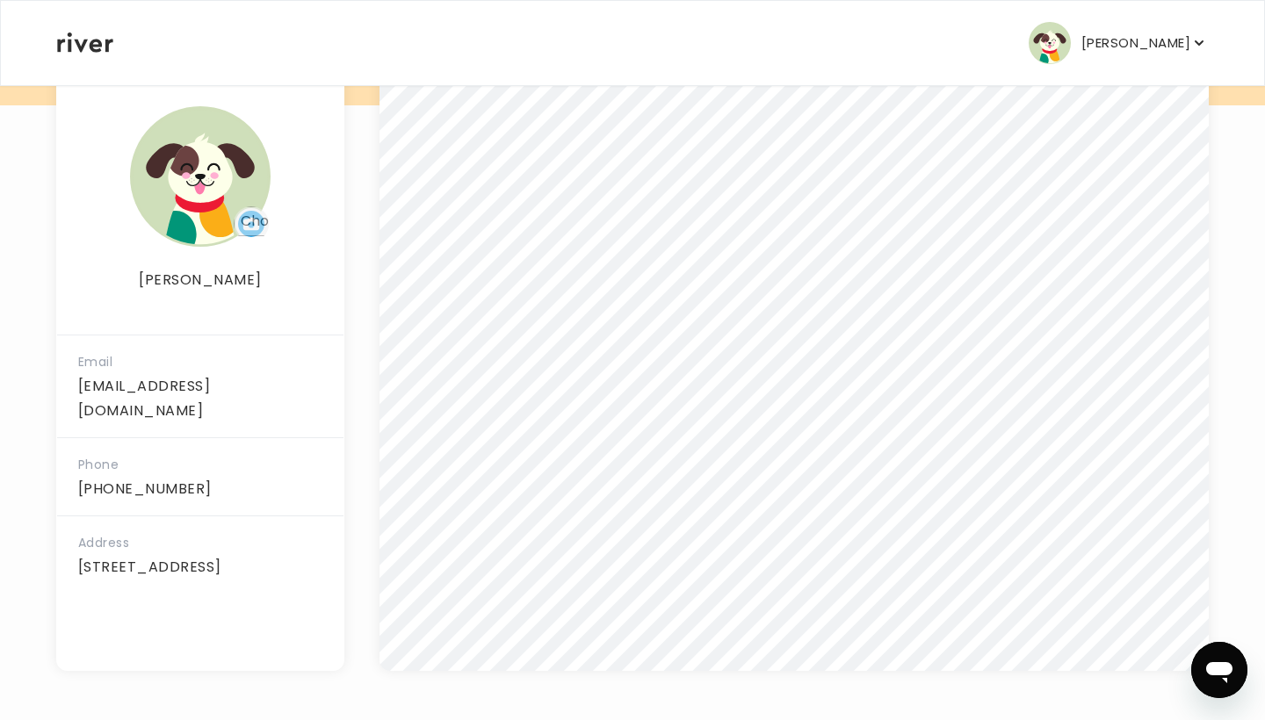
scroll to position [286, 0]
